Goal: Information Seeking & Learning: Learn about a topic

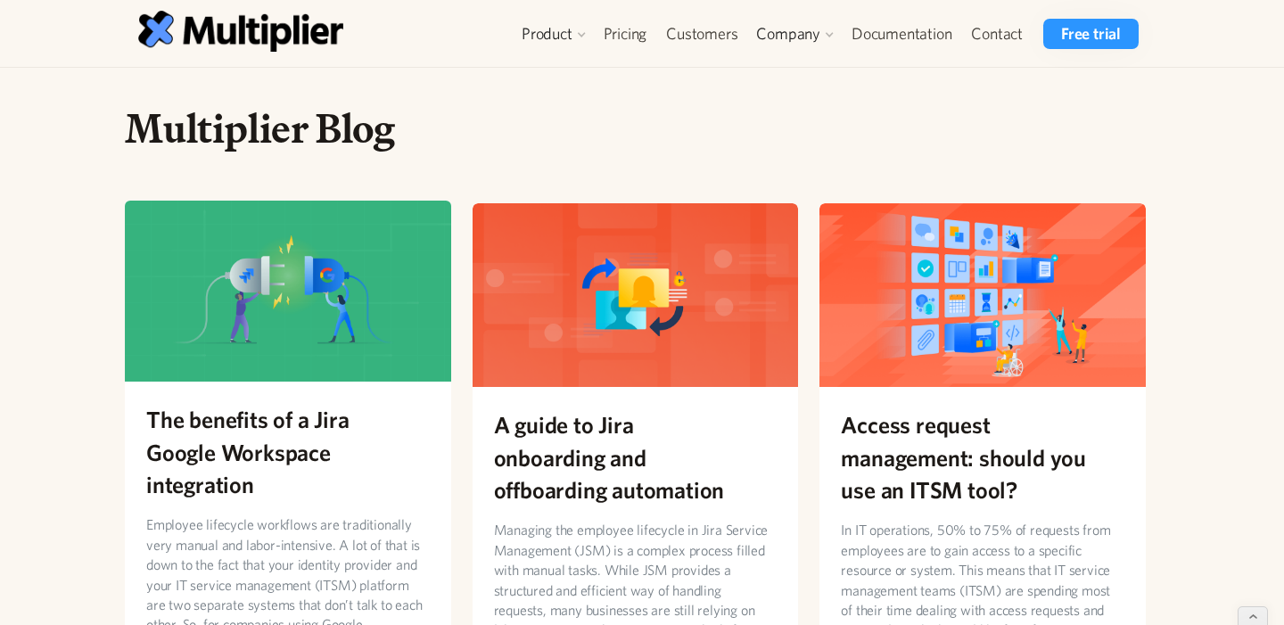
click at [300, 403] on h2 "The benefits of a Jira Google Workspace integration" at bounding box center [287, 451] width 283 height 97
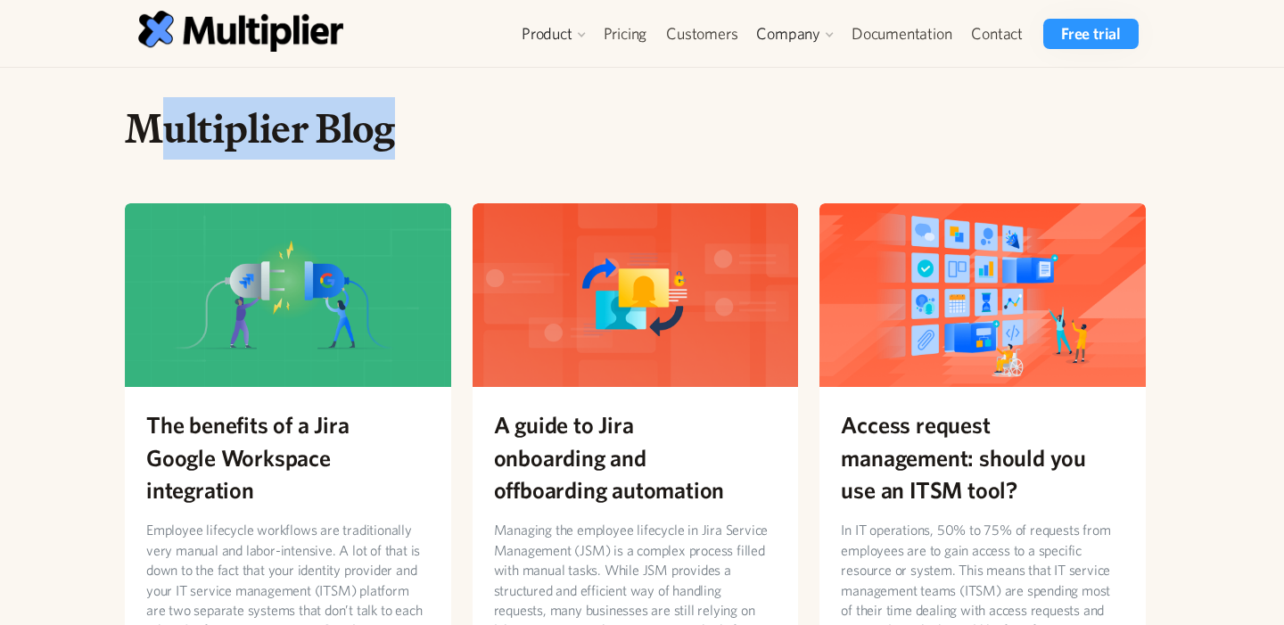
drag, startPoint x: 443, startPoint y: 148, endPoint x: 126, endPoint y: 92, distance: 322.2
click at [129, 103] on h1 "Multiplier Blog" at bounding box center [635, 128] width 1021 height 50
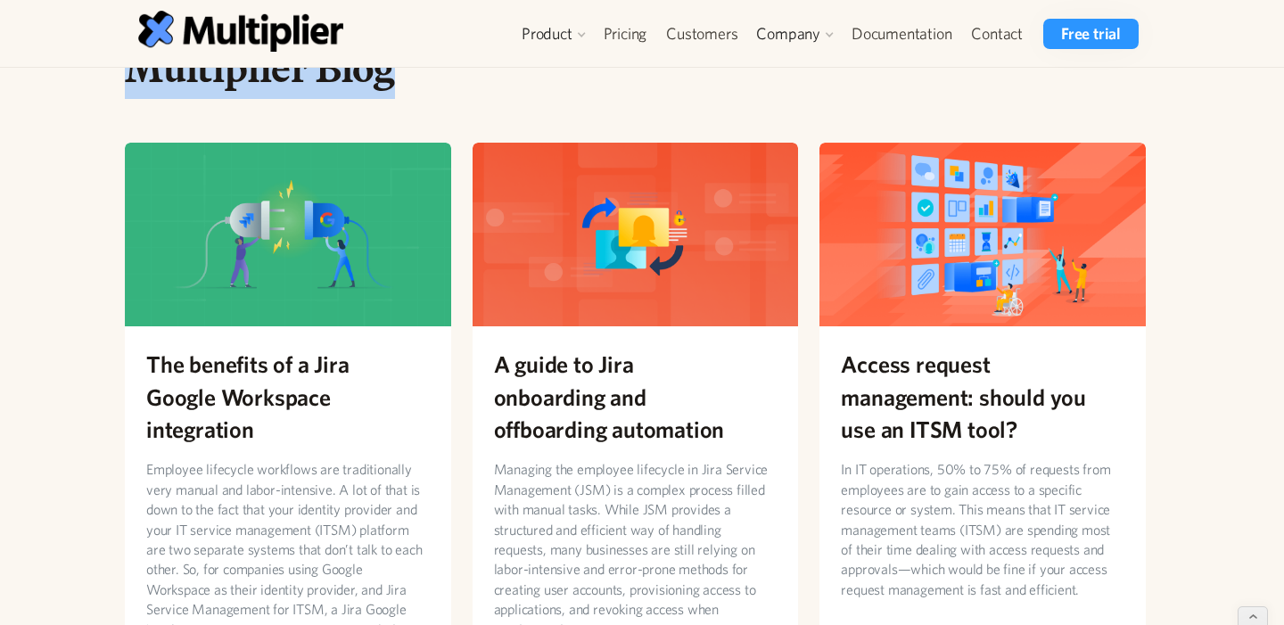
scroll to position [73, 0]
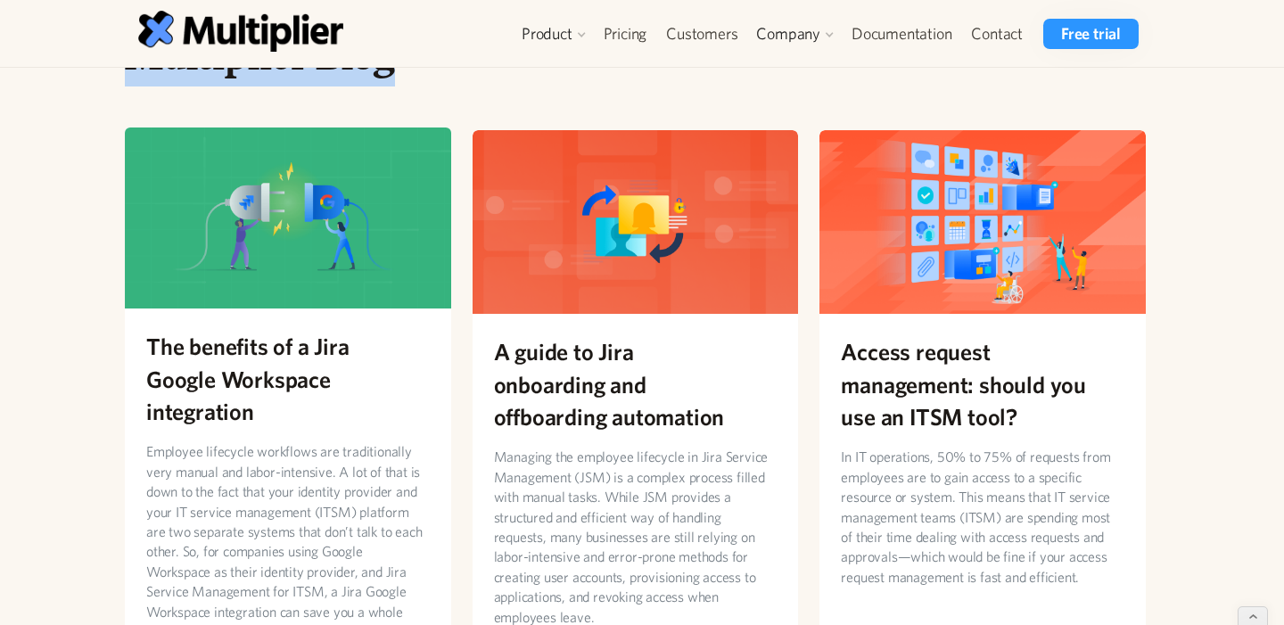
click at [316, 346] on h2 "The benefits of a Jira Google Workspace integration" at bounding box center [287, 378] width 283 height 97
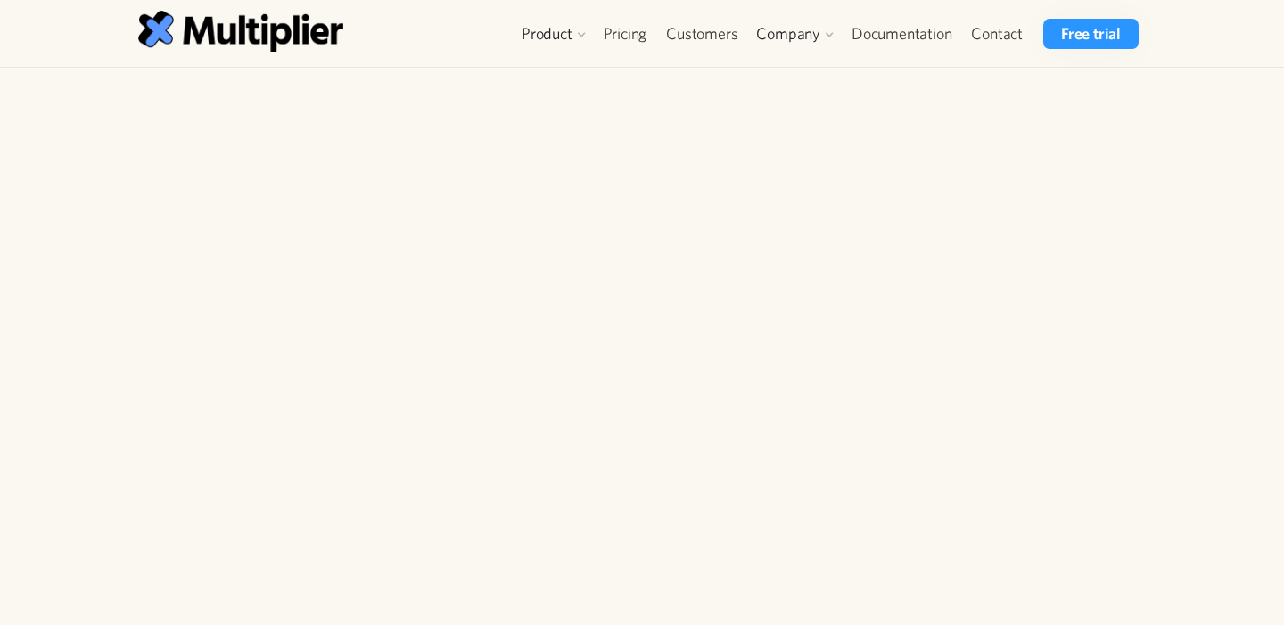
click at [686, 213] on div "The benefits of a Jira Google Workspace integration Employee lifecycle workflow…" at bounding box center [635, 299] width 1049 height 393
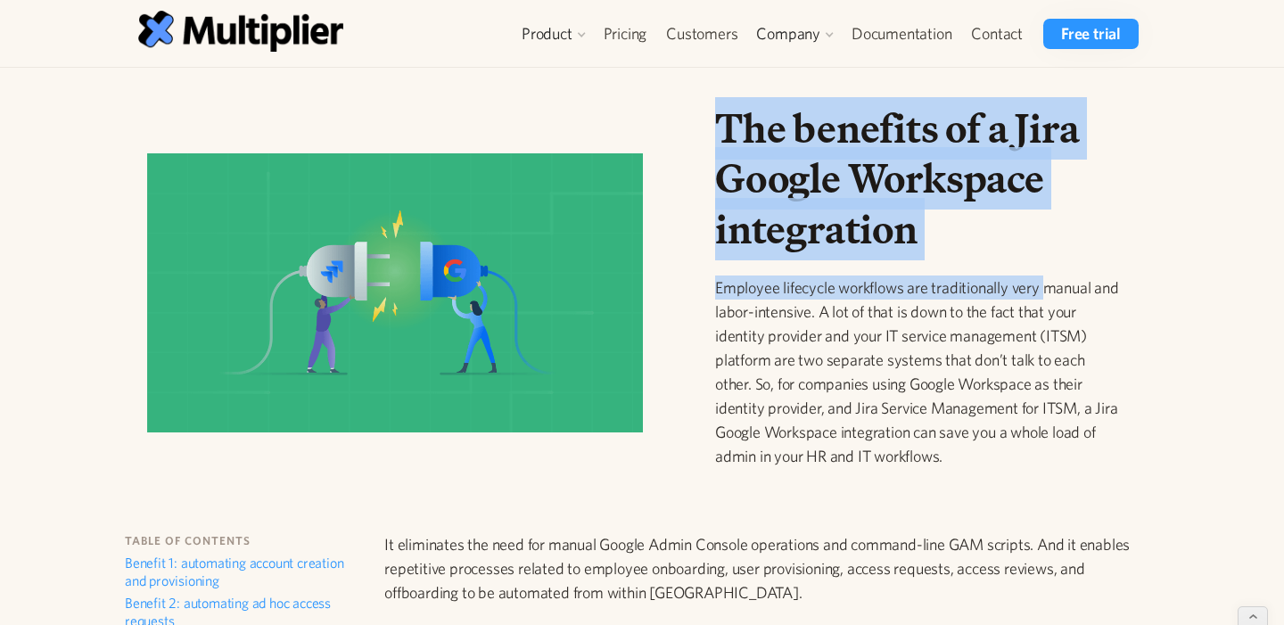
drag, startPoint x: 685, startPoint y: 125, endPoint x: 1043, endPoint y: 297, distance: 396.7
click at [1043, 297] on div "The benefits of a Jira Google Workspace integration Employee lifecycle workflow…" at bounding box center [635, 299] width 1049 height 393
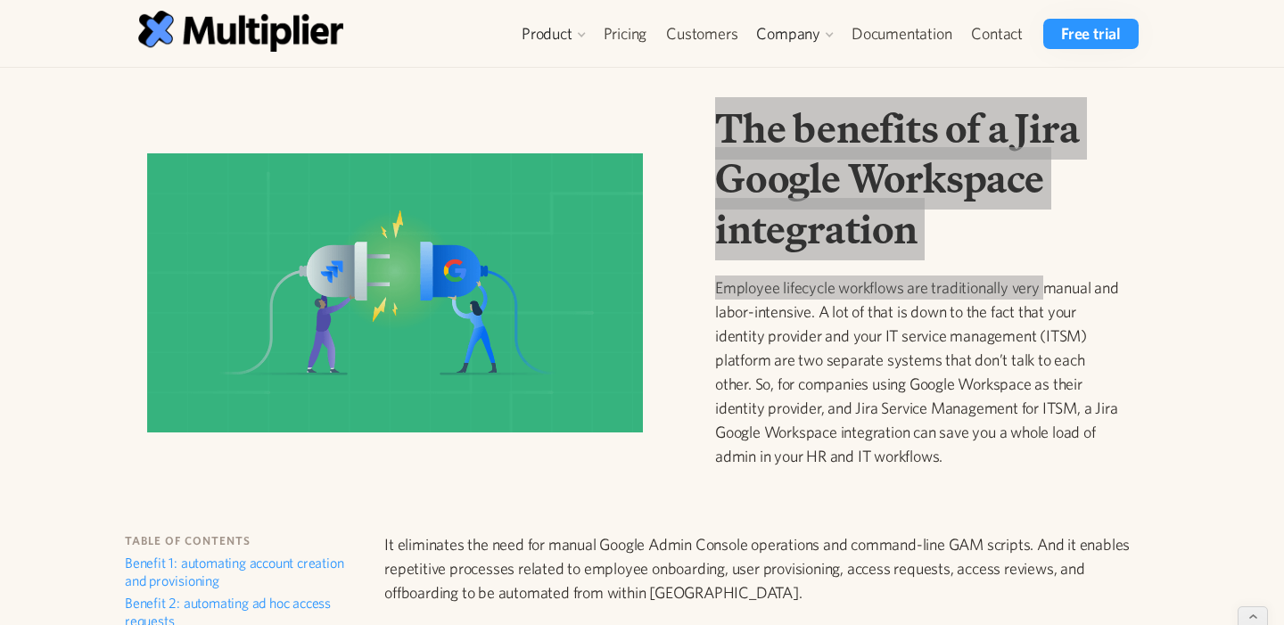
click at [1043, 297] on p "Employee lifecycle workflows are traditionally very manual and labor-intensive.…" at bounding box center [919, 371] width 408 height 193
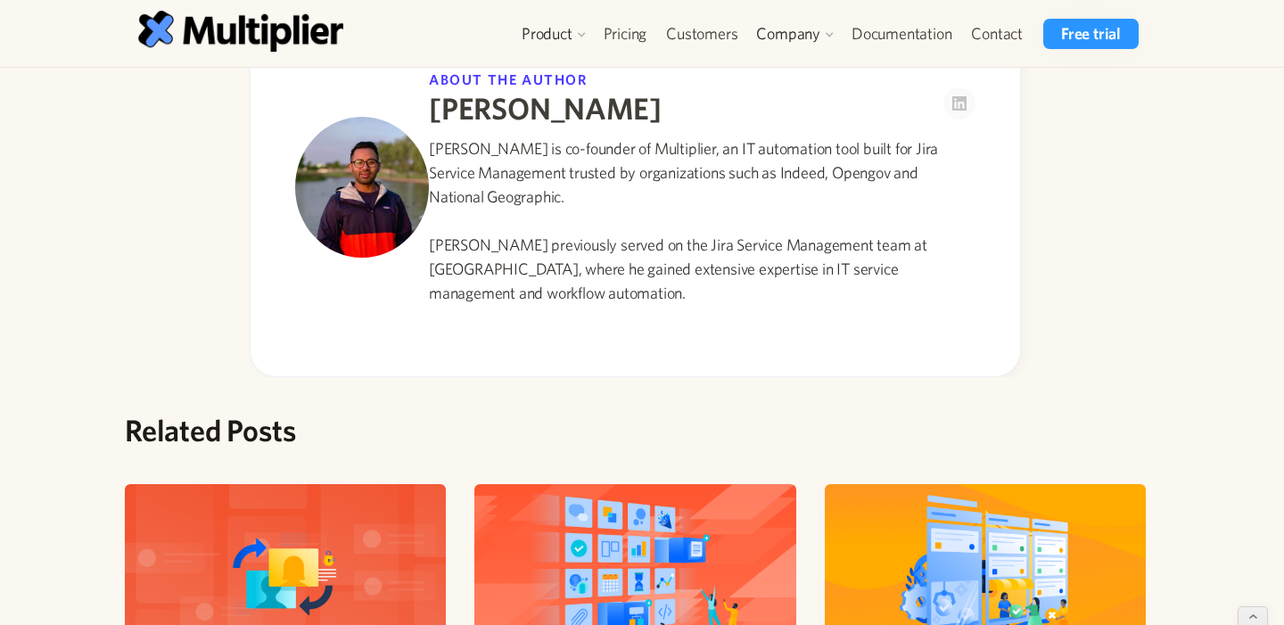
scroll to position [2464, 0]
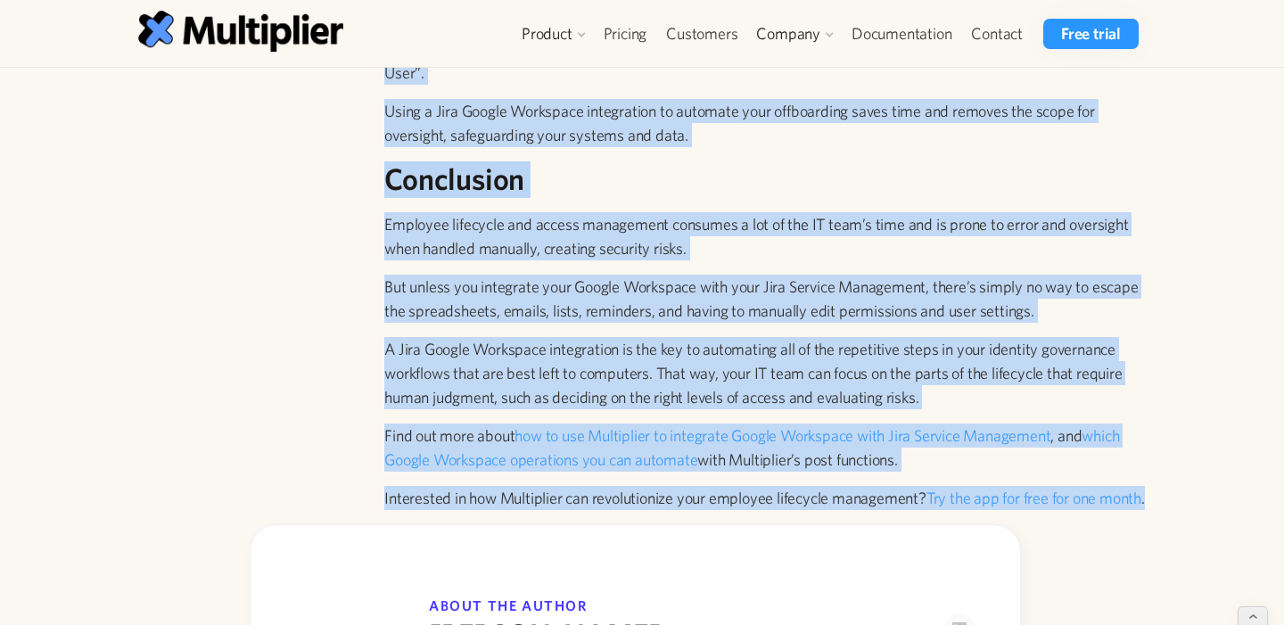
drag, startPoint x: 718, startPoint y: 113, endPoint x: 1031, endPoint y: 550, distance: 537.8
copy div "Lor ipsumdol si a Cons Adipis Elitseddo eiusmodtemp Incididu utlaboree dolorema…"
